Goal: Information Seeking & Learning: Learn about a topic

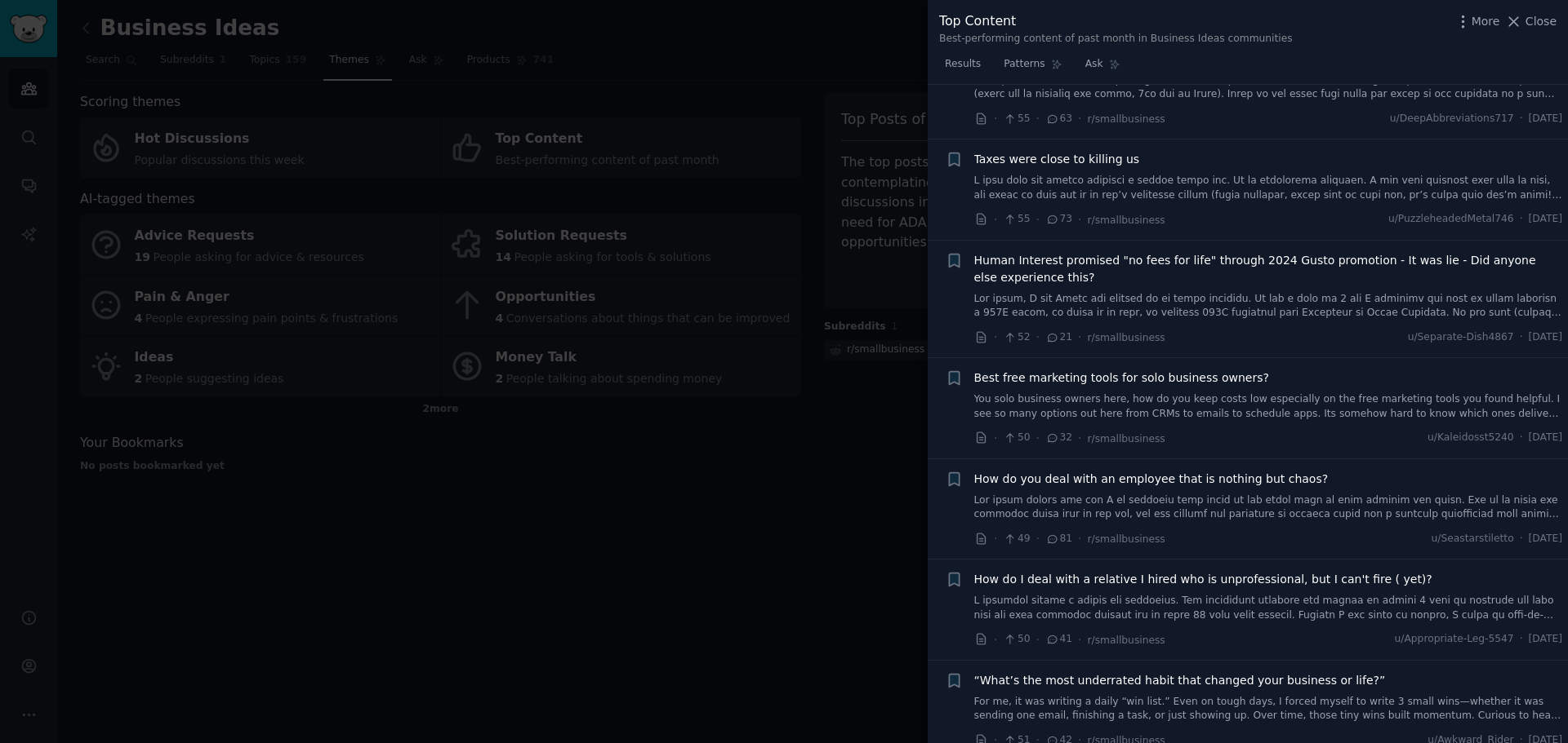
scroll to position [8155, 0]
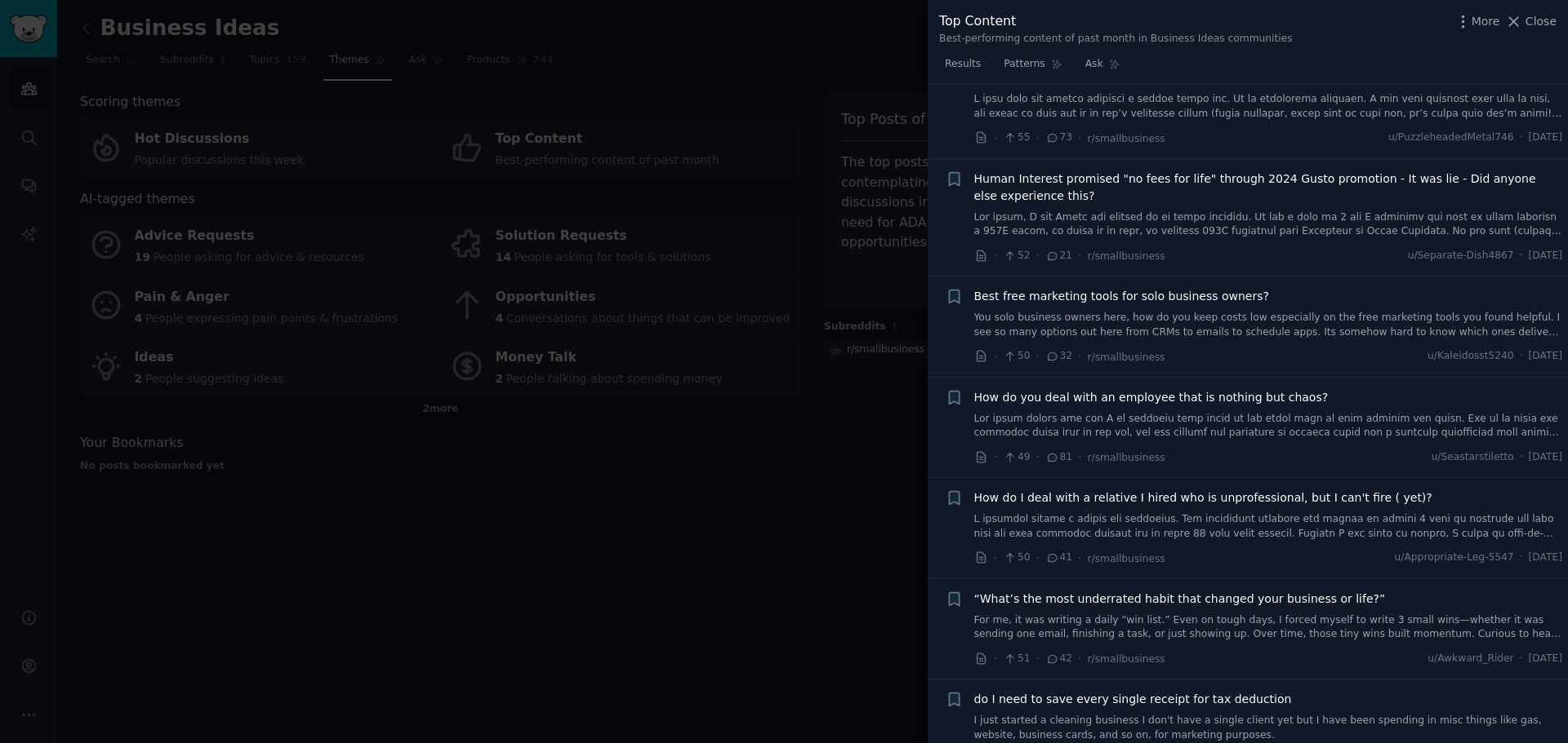
click at [1139, 288] on span "Best free marketing tools for solo business owners?" at bounding box center [1121, 297] width 295 height 18
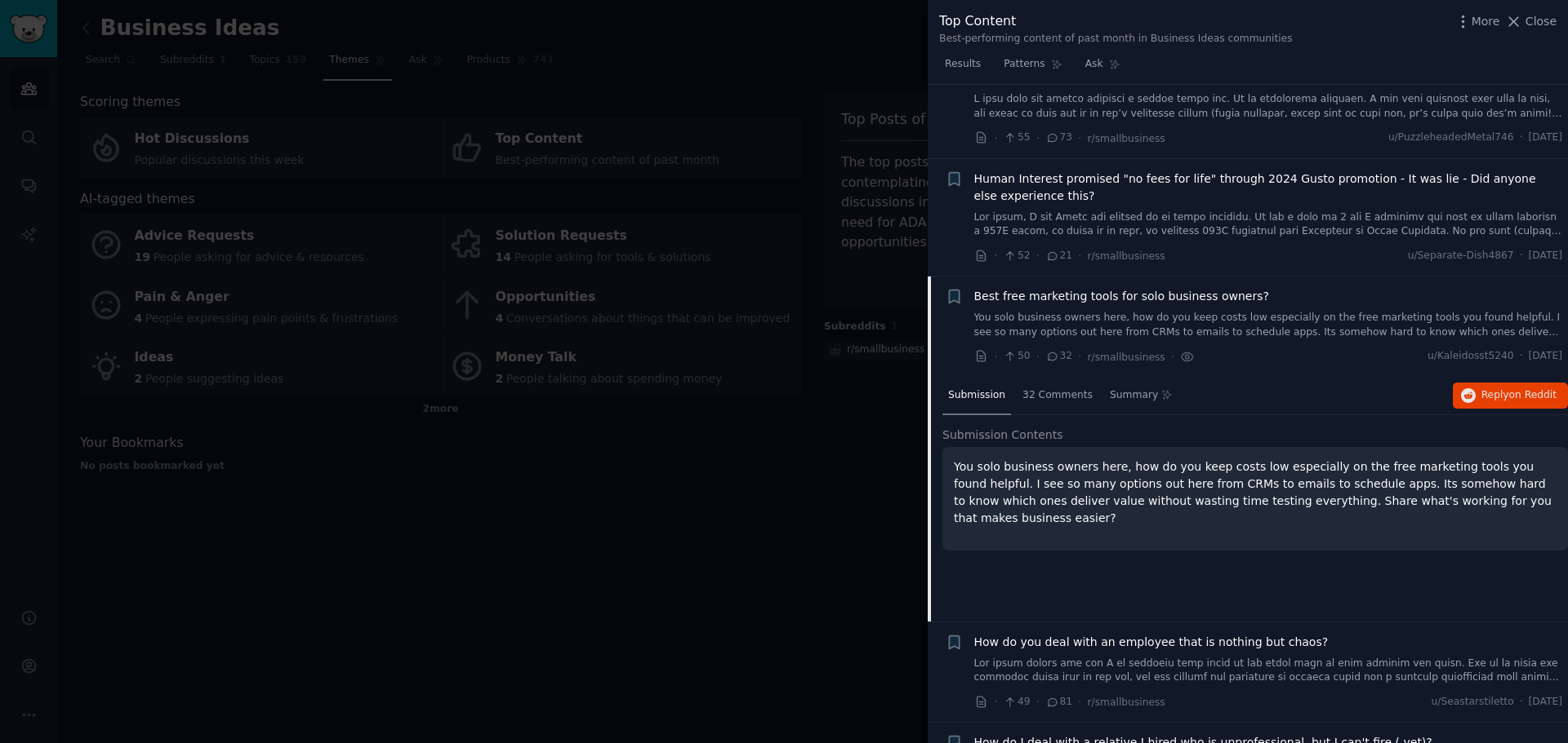
scroll to position [8314, 0]
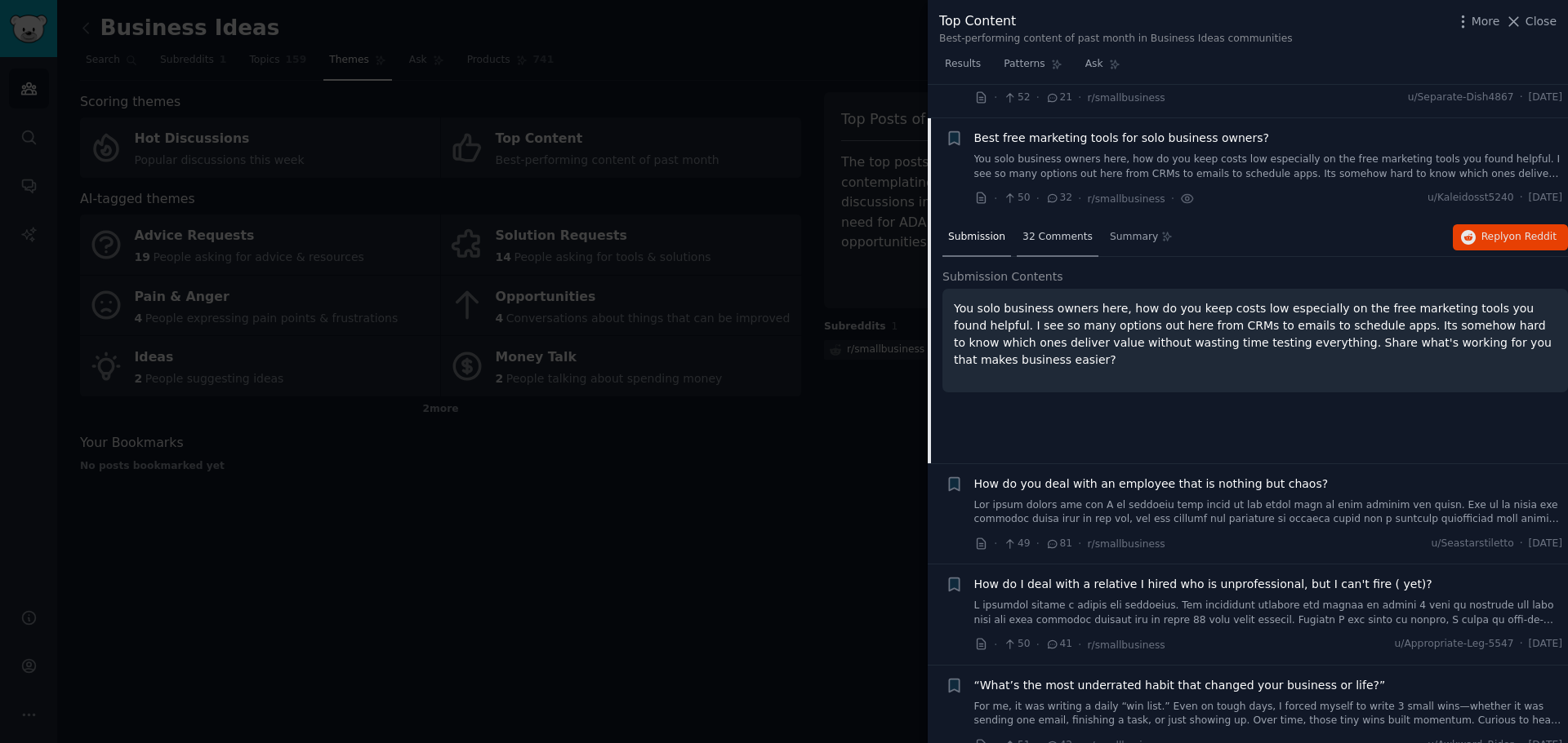
click at [1052, 230] on span "32 Comments" at bounding box center [1058, 237] width 71 height 15
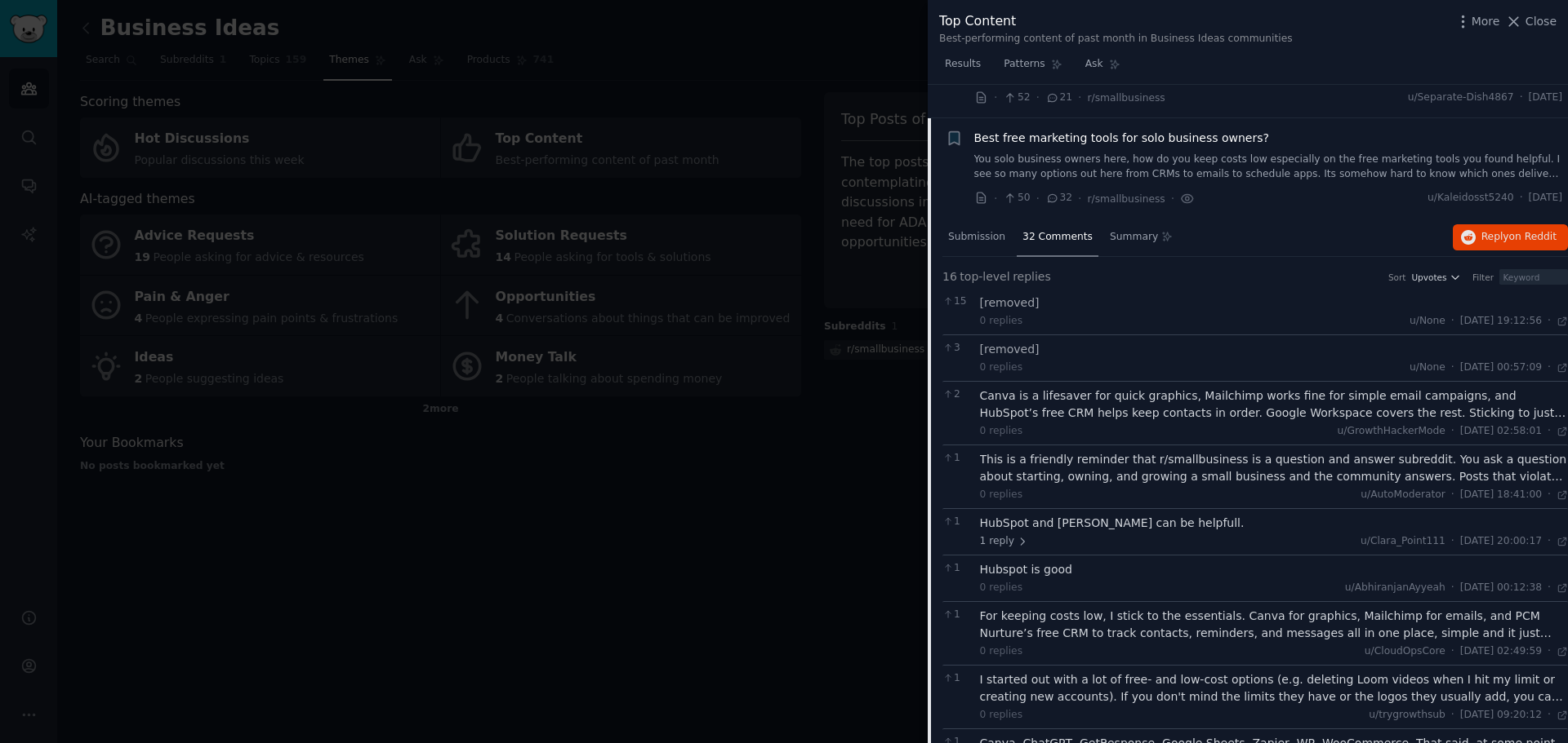
click at [1040, 130] on span "Best free marketing tools for solo business owners?" at bounding box center [1121, 139] width 295 height 18
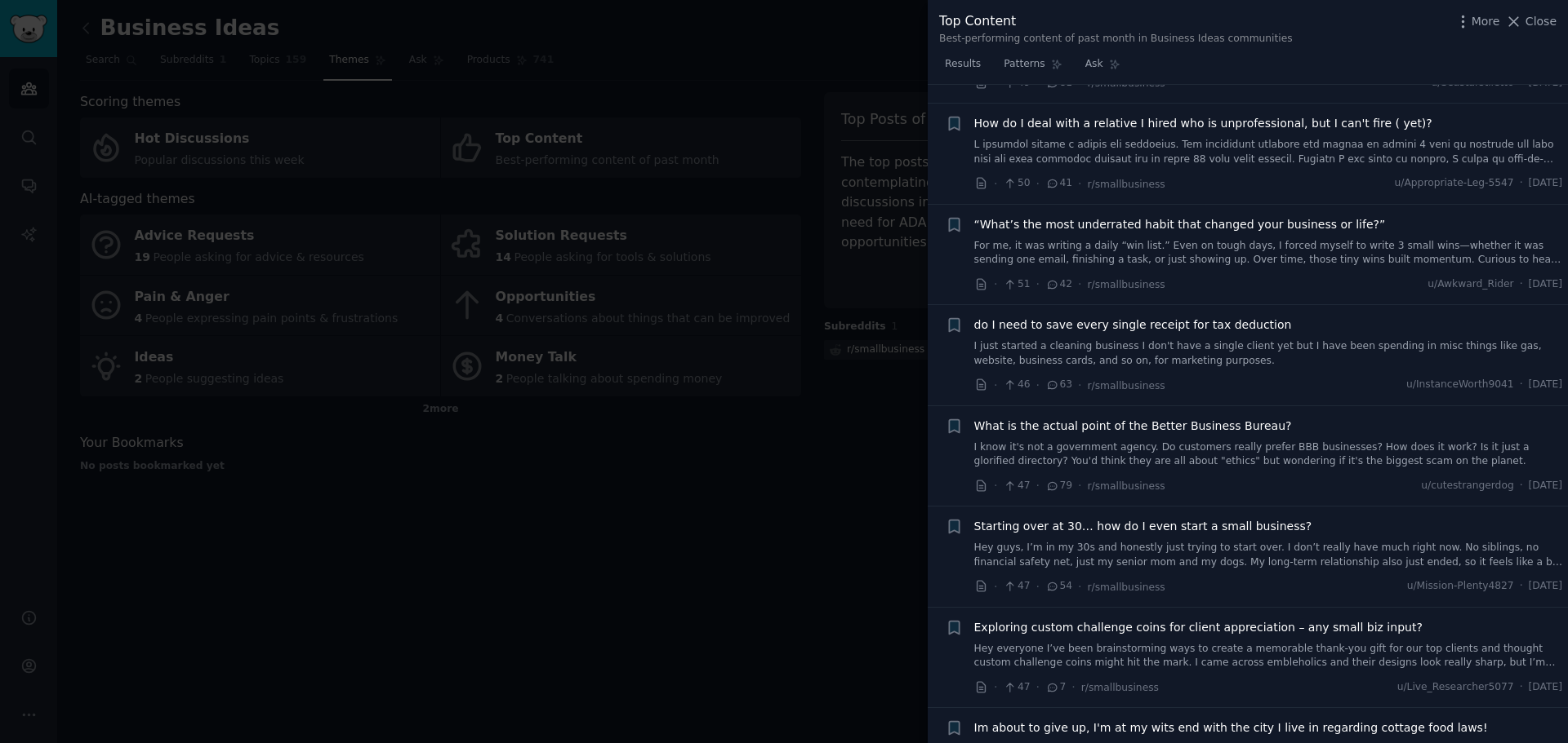
scroll to position [8559, 0]
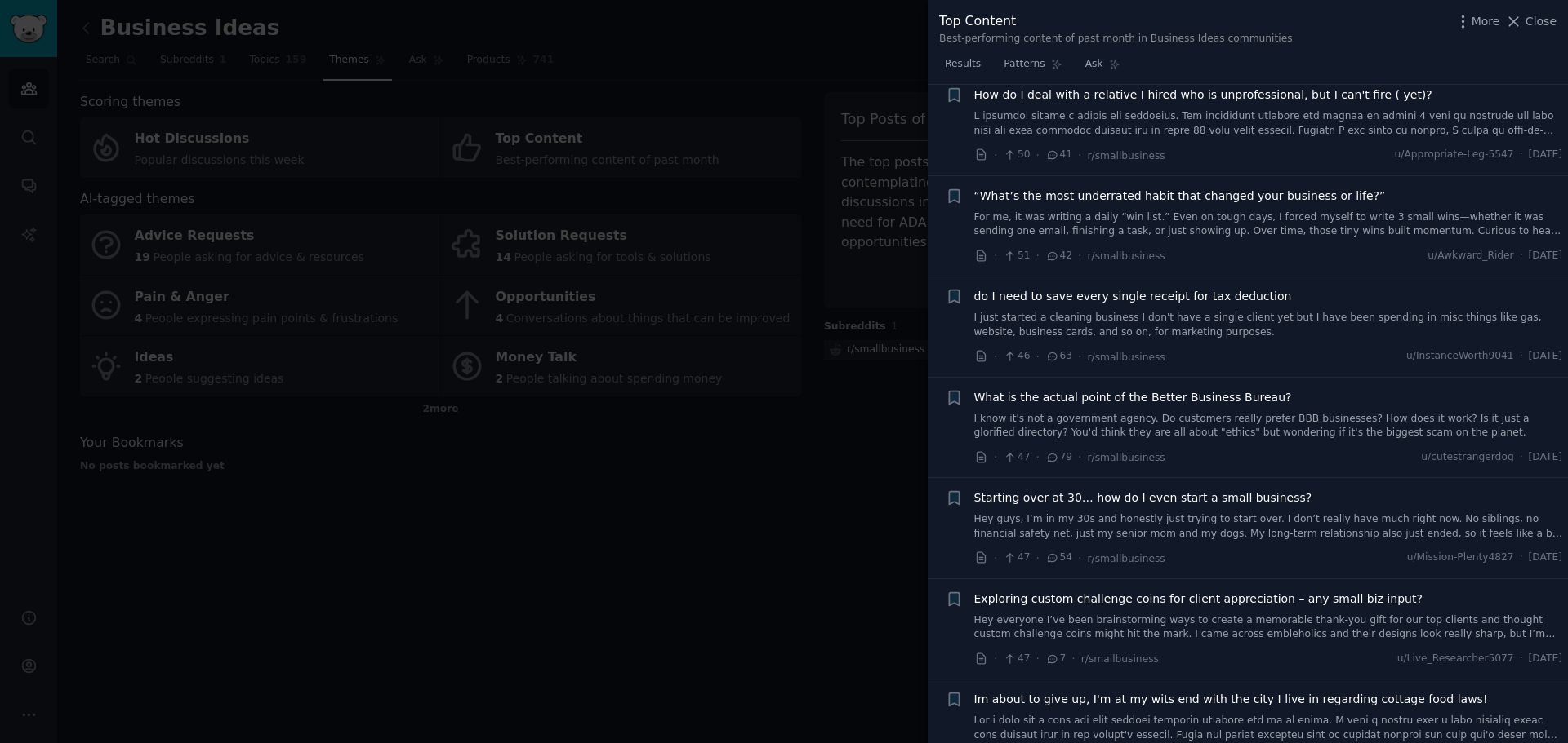
click at [1065, 188] on span "“What’s the most underrated habit that changed your business or life?”" at bounding box center [1180, 197] width 411 height 18
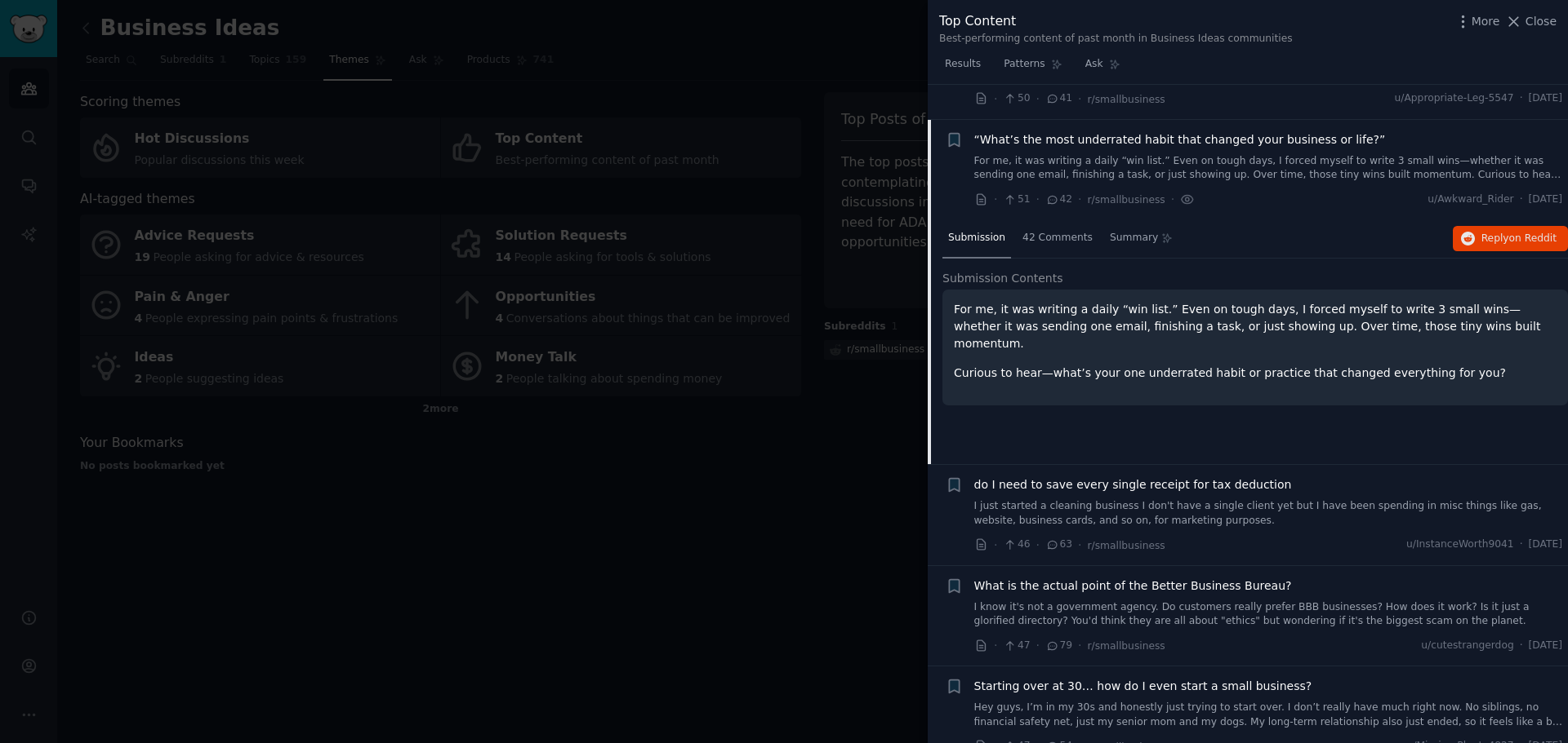
scroll to position [8615, 0]
click at [1134, 130] on span "“What’s the most underrated habit that changed your business or life?”" at bounding box center [1180, 139] width 411 height 18
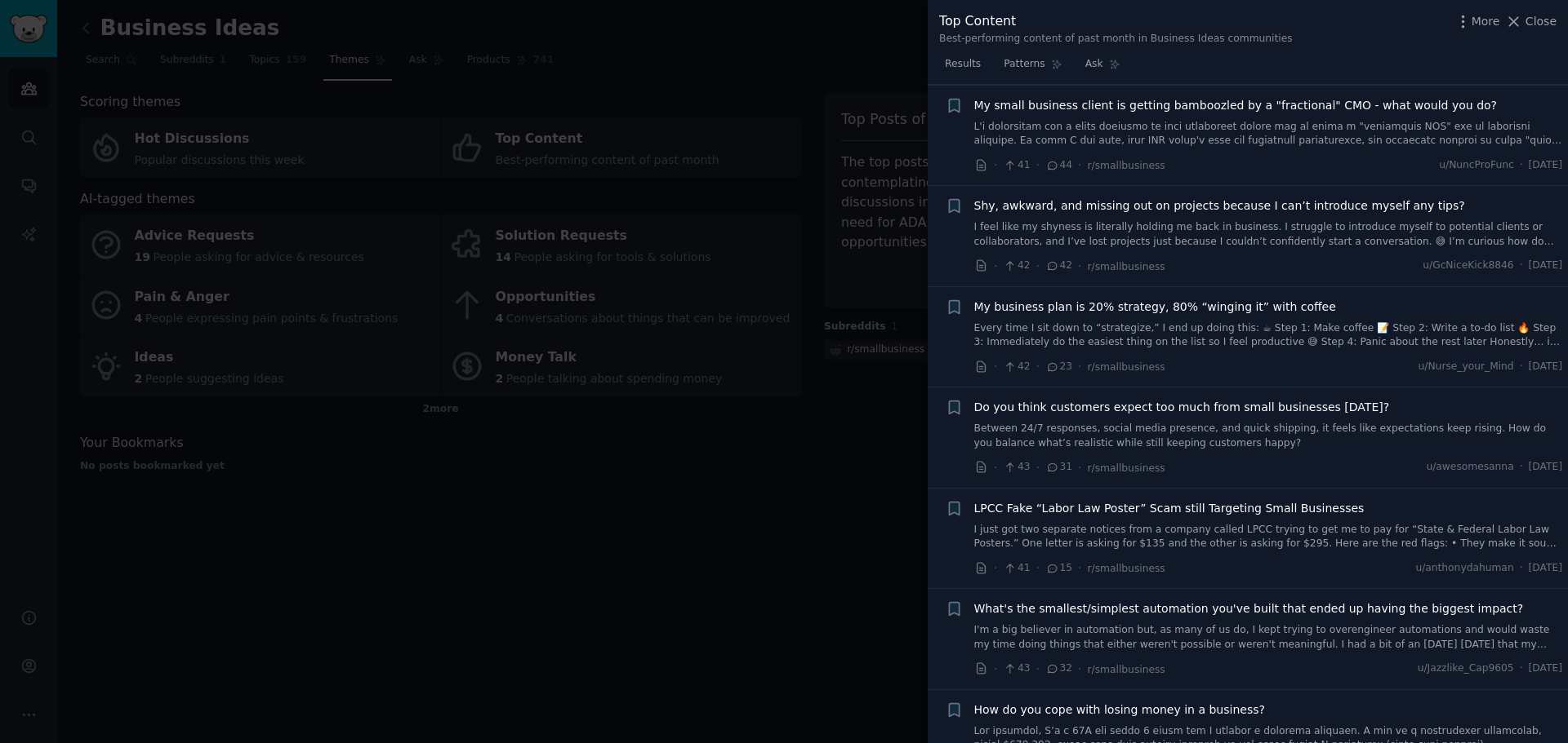
scroll to position [9468, 0]
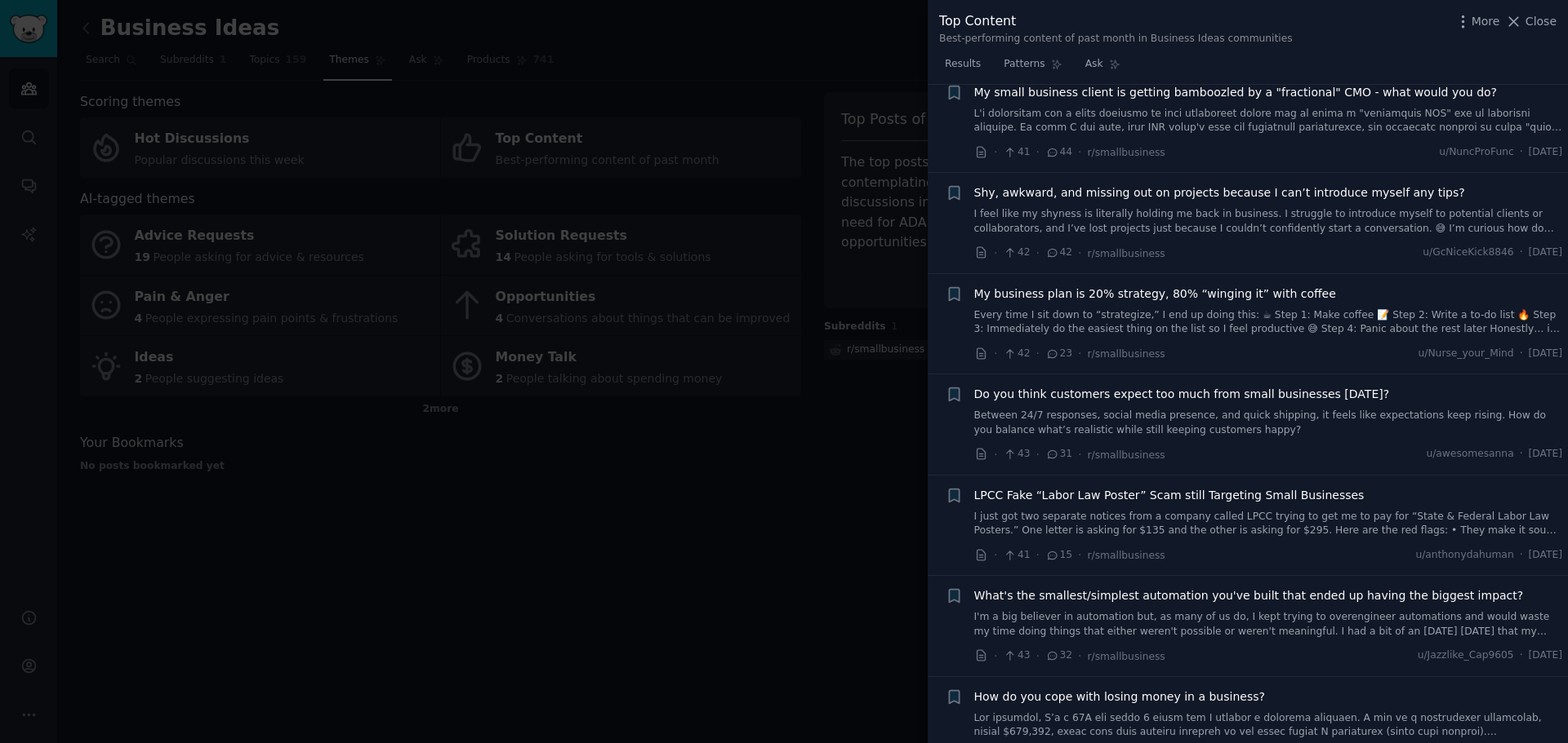
click at [1545, 23] on span "Close" at bounding box center [1541, 22] width 31 height 18
